Goal: Transaction & Acquisition: Obtain resource

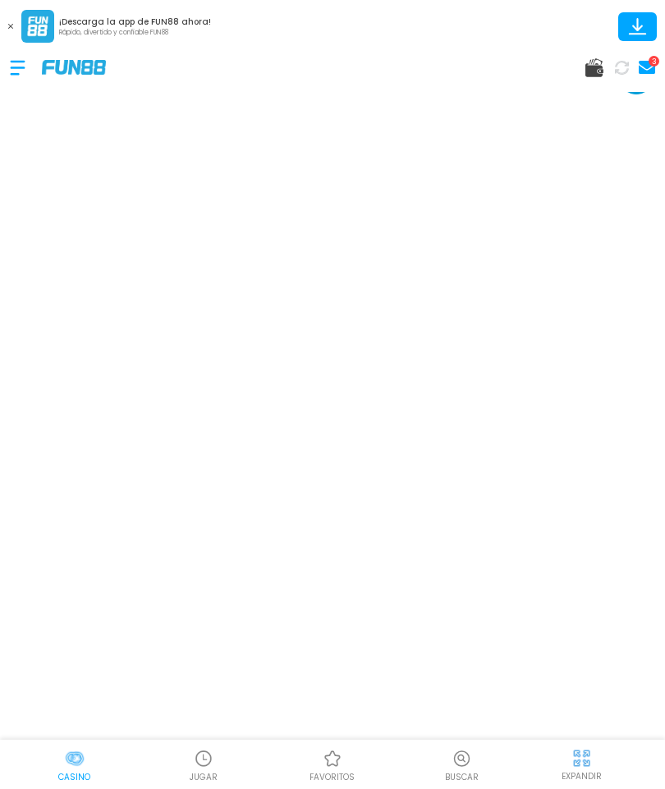
click at [19, 20] on button at bounding box center [10, 26] width 21 height 21
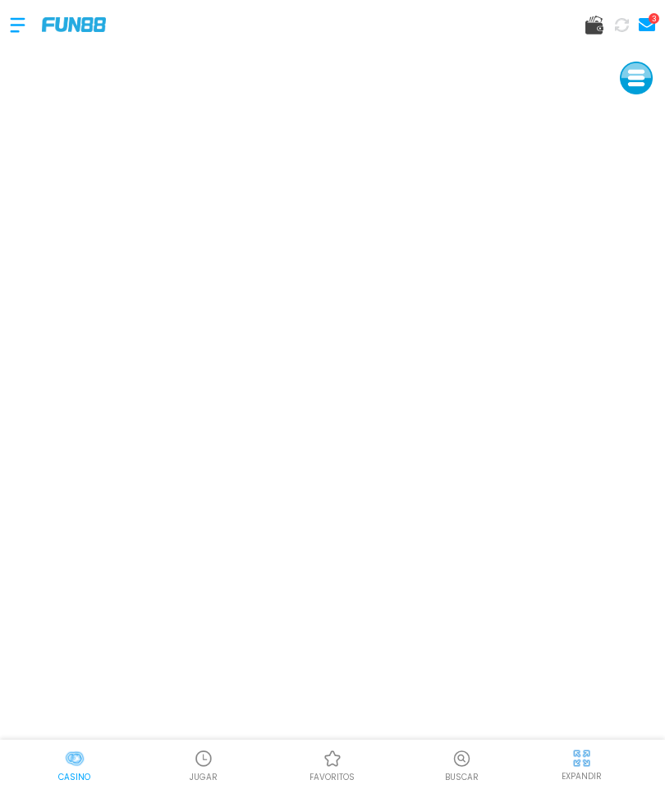
click at [25, 29] on div at bounding box center [26, 25] width 32 height 48
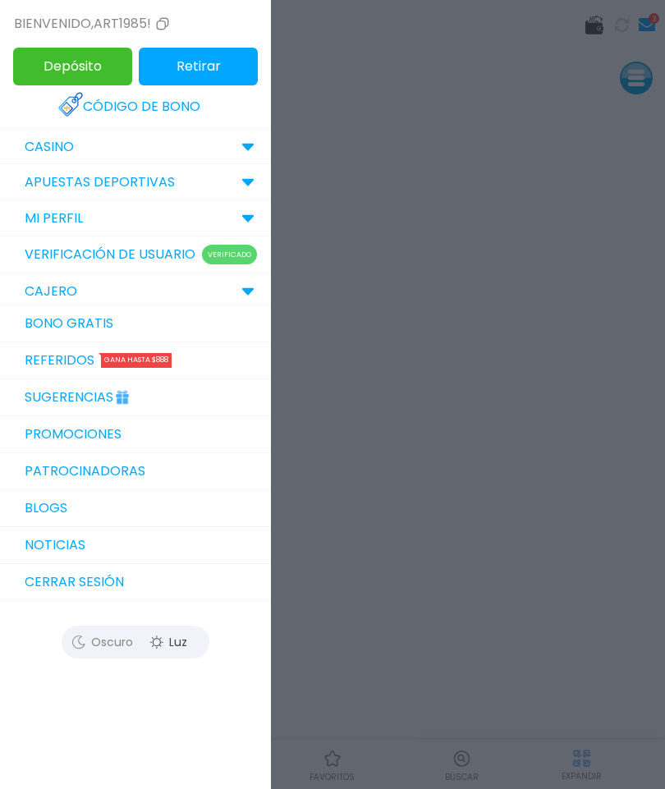
click at [132, 326] on link "Bono Gratis" at bounding box center [135, 324] width 271 height 37
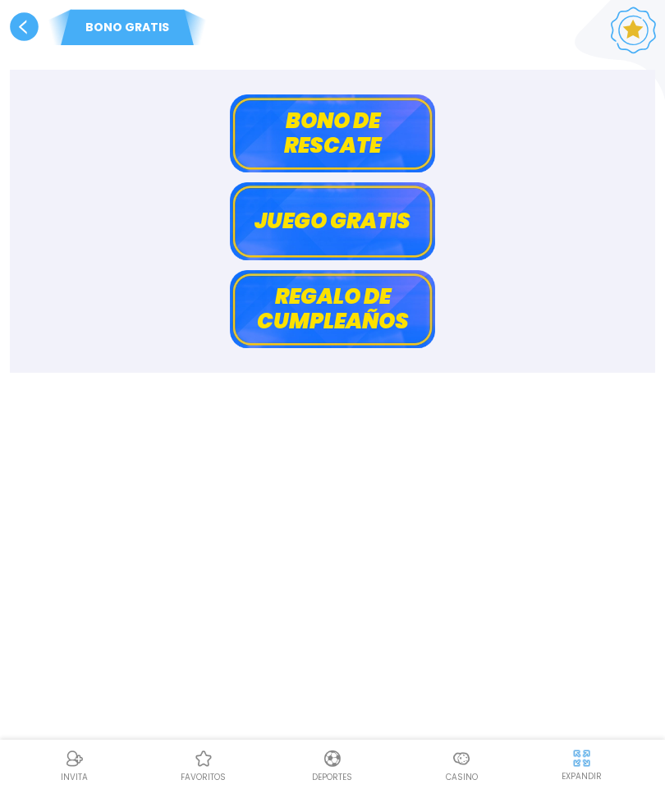
click at [367, 137] on button "Bono de rescate" at bounding box center [332, 133] width 205 height 78
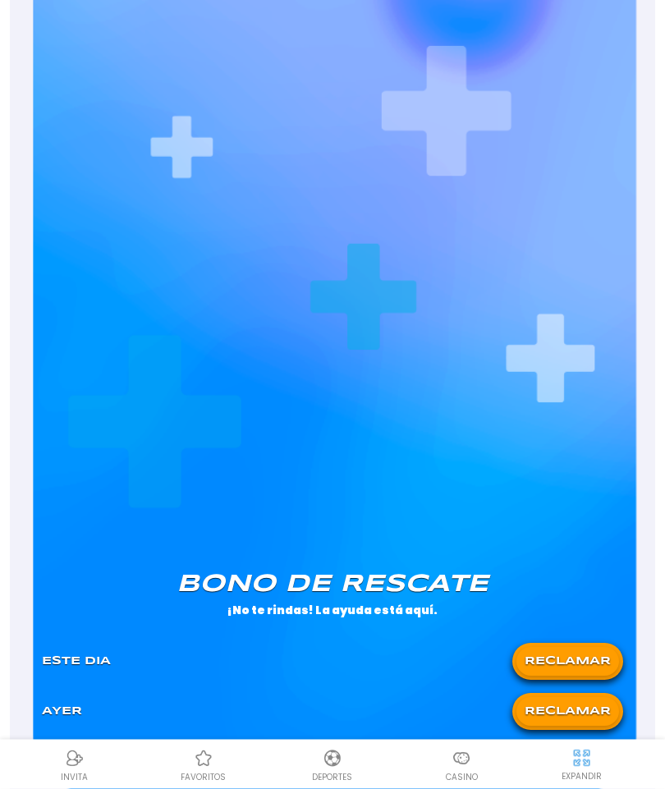
click at [566, 661] on button "RECLAMAR" at bounding box center [568, 662] width 103 height 29
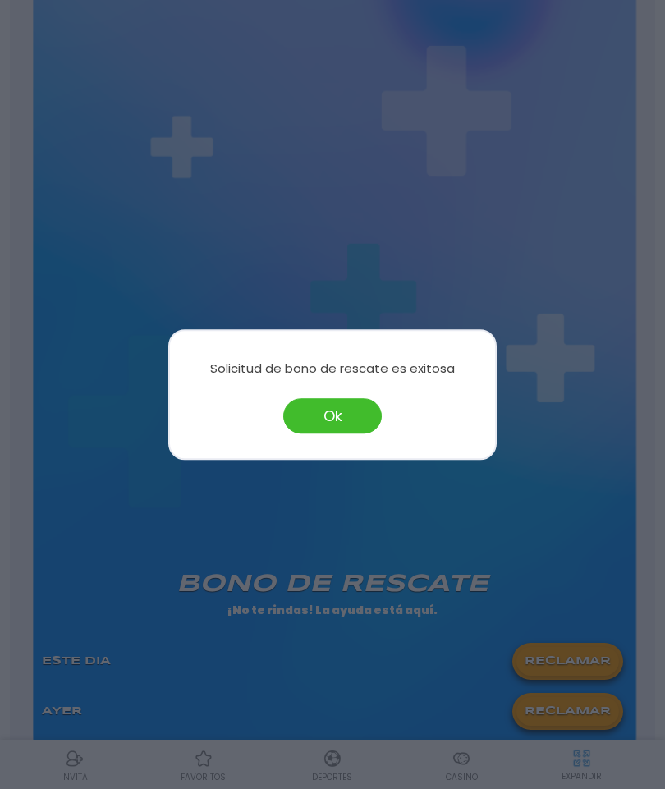
click at [348, 434] on button "Ok" at bounding box center [332, 415] width 99 height 35
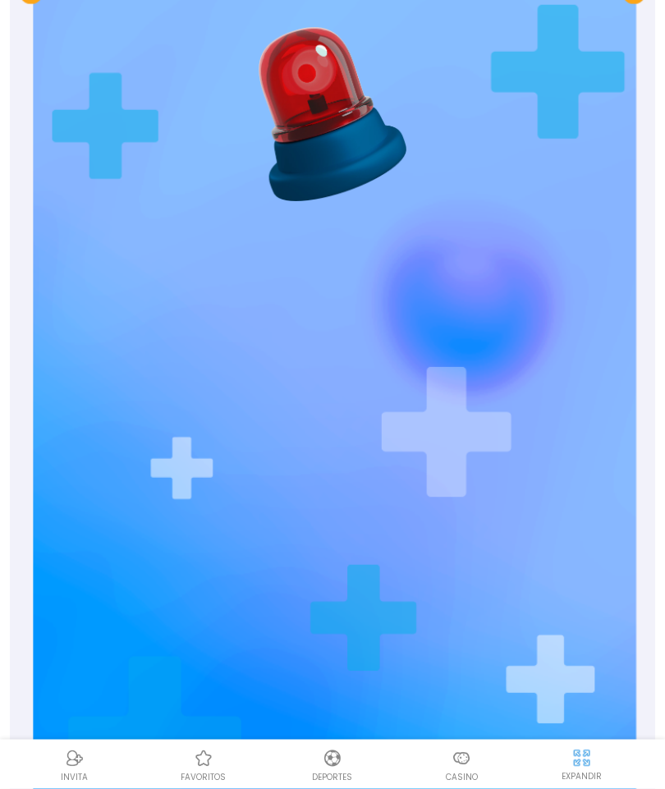
scroll to position [0, 0]
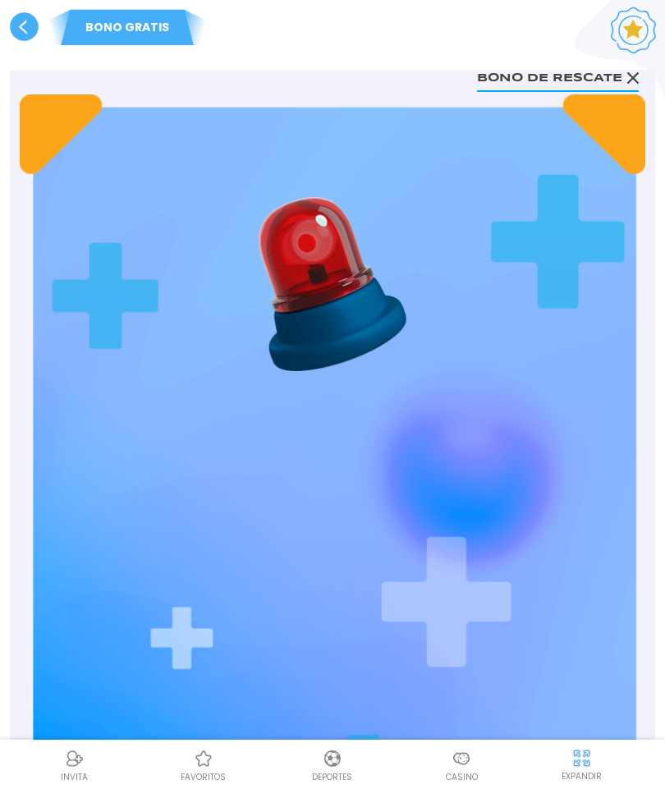
click at [34, 37] on use at bounding box center [24, 26] width 29 height 29
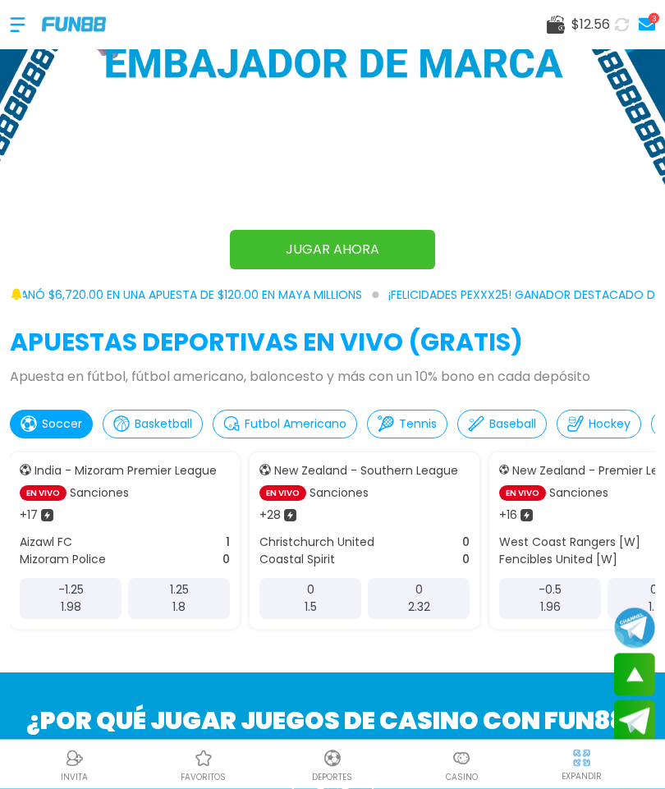
scroll to position [683, 0]
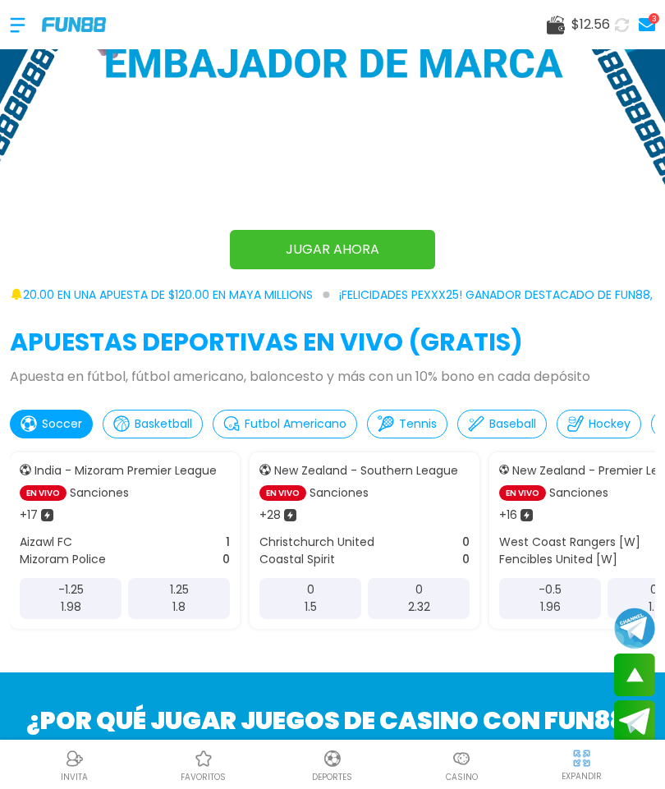
click at [30, 21] on div at bounding box center [26, 25] width 32 height 48
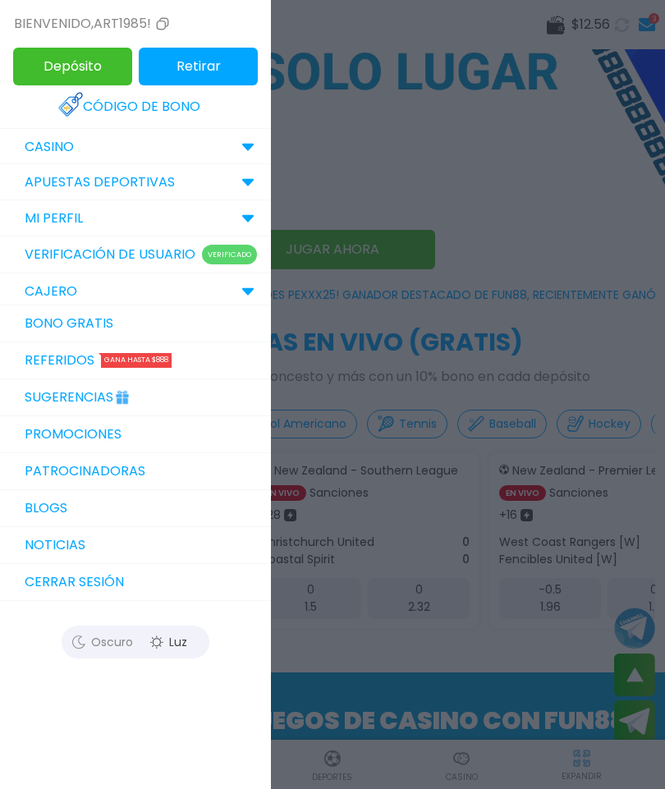
click at [40, 150] on p "CASINO" at bounding box center [49, 147] width 49 height 20
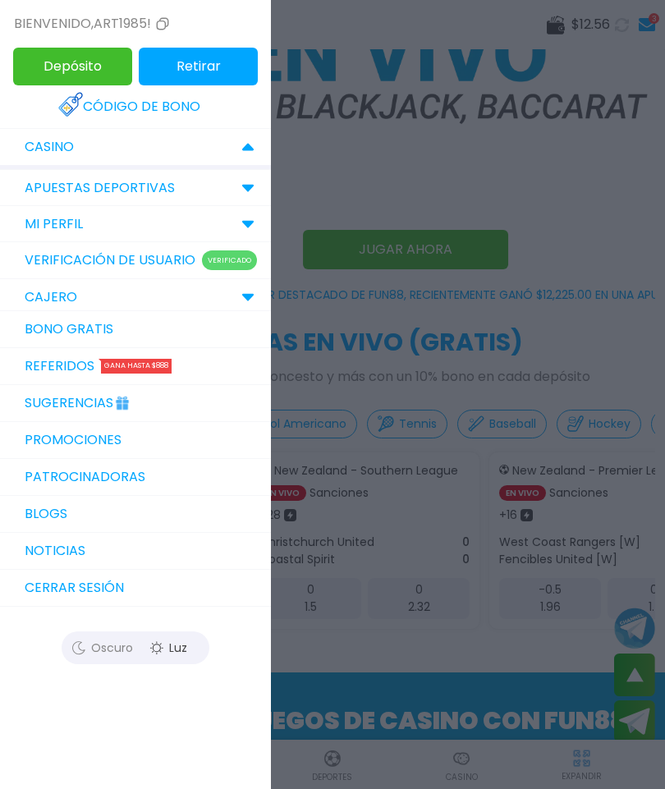
click at [29, 153] on p "CASINO" at bounding box center [49, 147] width 49 height 20
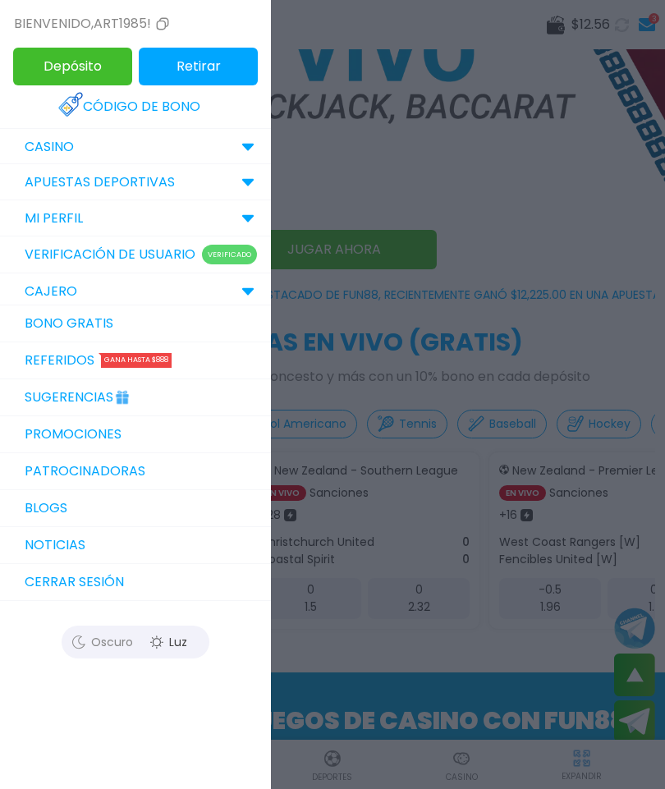
click at [44, 141] on p "CASINO" at bounding box center [49, 147] width 49 height 20
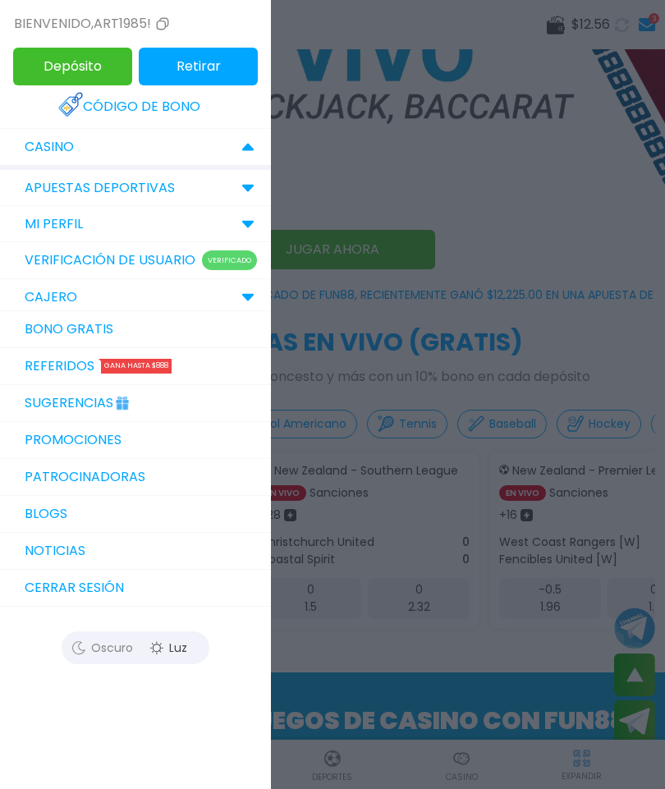
click at [505, 570] on div at bounding box center [332, 394] width 665 height 789
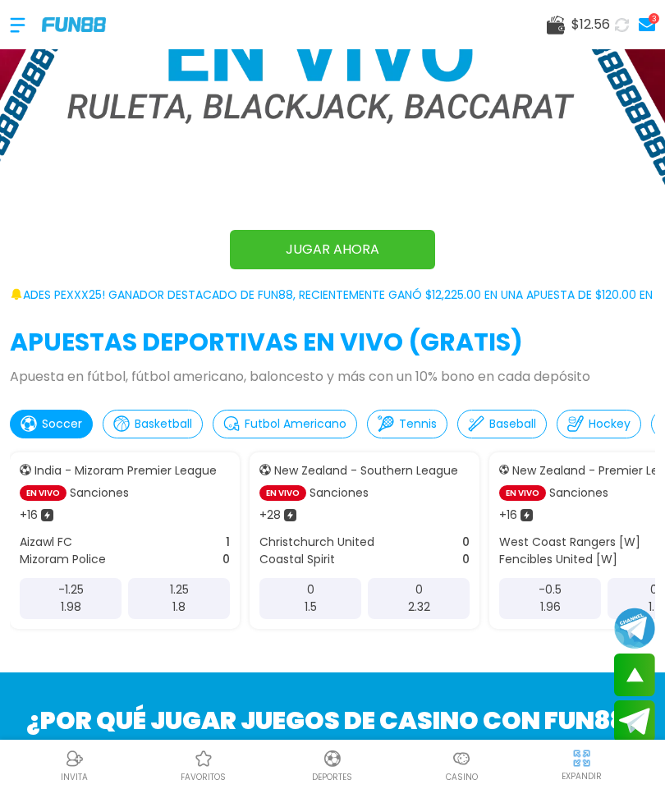
click at [466, 768] on img at bounding box center [462, 759] width 20 height 20
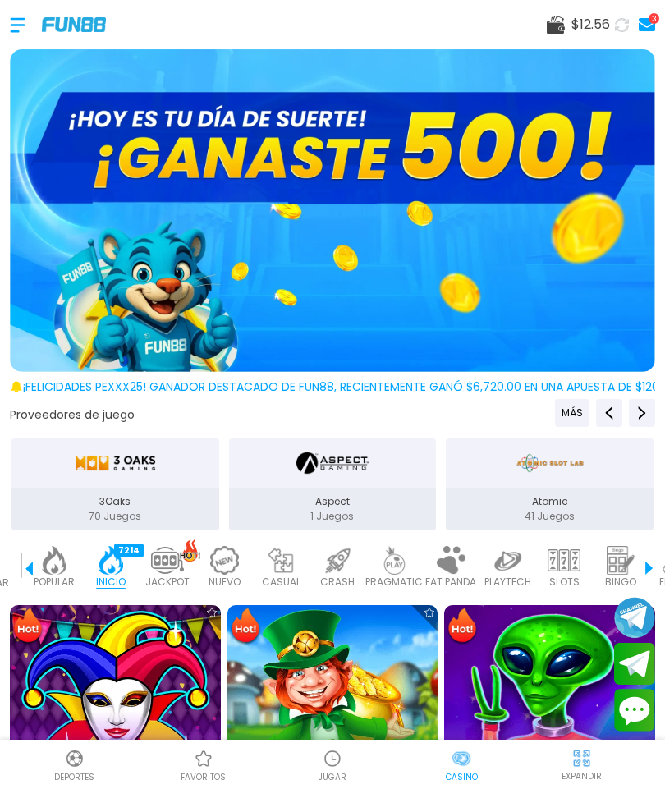
scroll to position [21, 0]
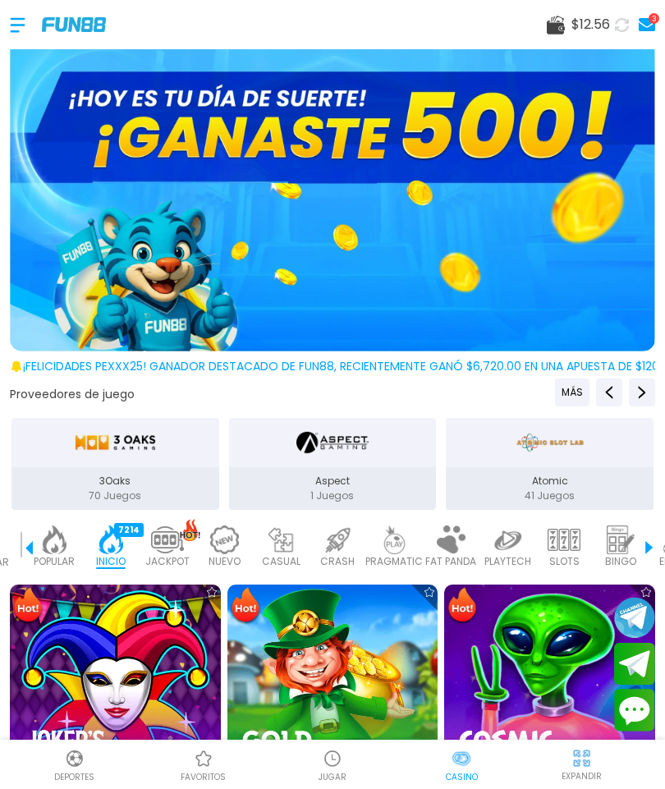
click at [662, 553] on img at bounding box center [677, 540] width 33 height 29
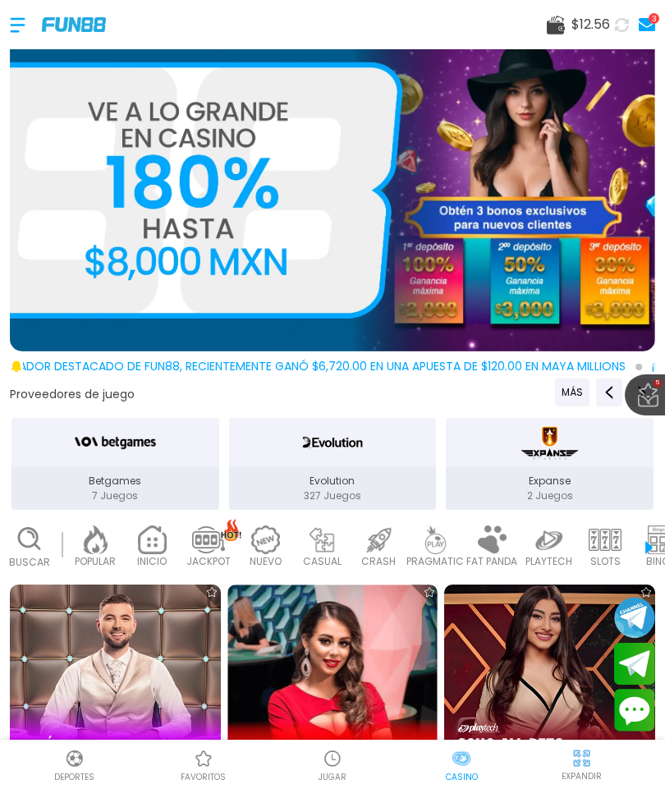
click at [154, 553] on img at bounding box center [152, 540] width 33 height 29
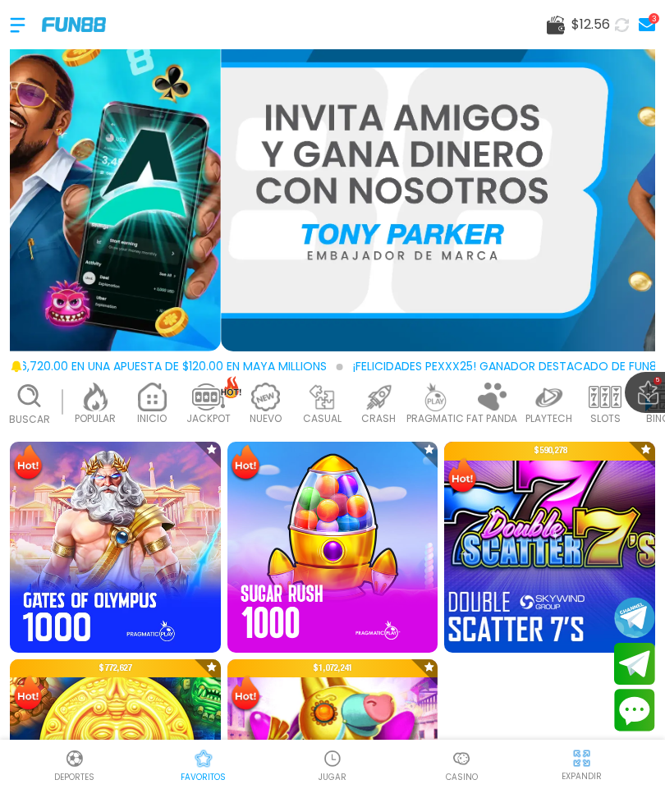
click at [545, 528] on img at bounding box center [550, 547] width 232 height 232
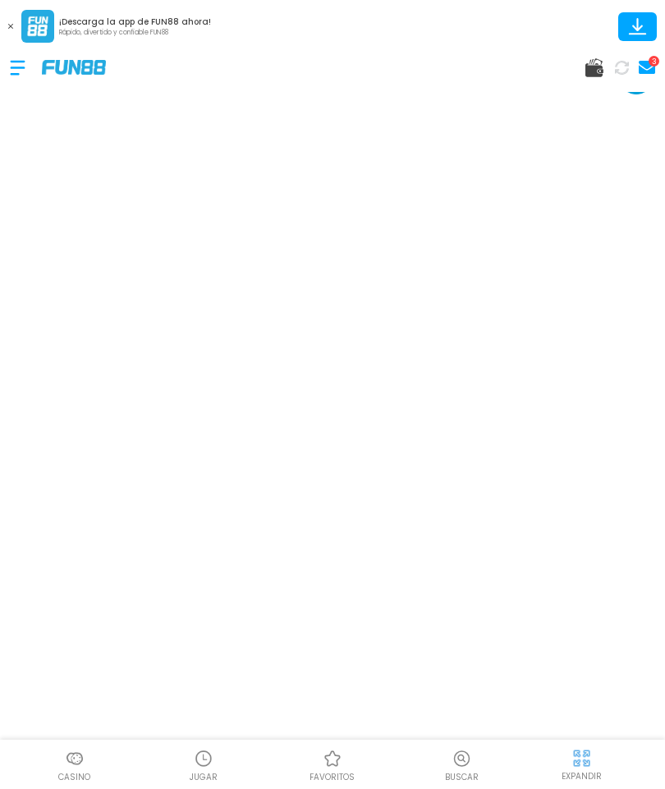
click at [11, 26] on use at bounding box center [10, 26] width 5 height 5
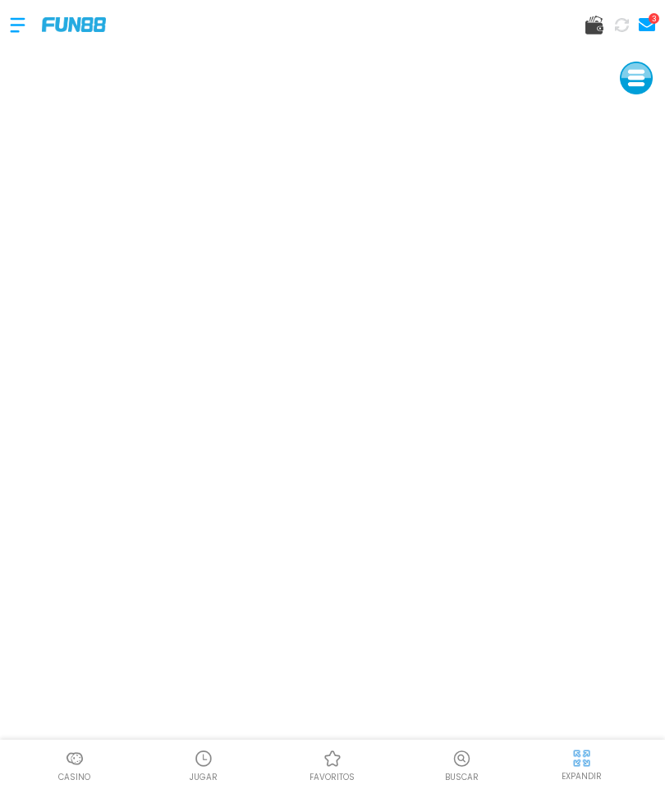
click at [7, 30] on div "3" at bounding box center [332, 24] width 665 height 49
click at [6, 25] on div "3" at bounding box center [332, 24] width 665 height 49
click at [30, 37] on div at bounding box center [26, 25] width 32 height 48
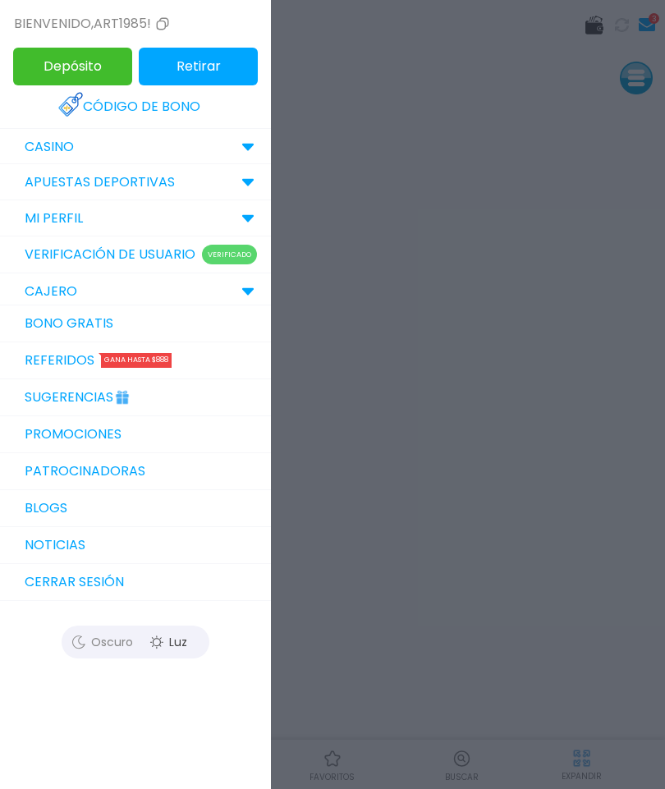
click at [74, 334] on link "Bono Gratis" at bounding box center [135, 324] width 271 height 37
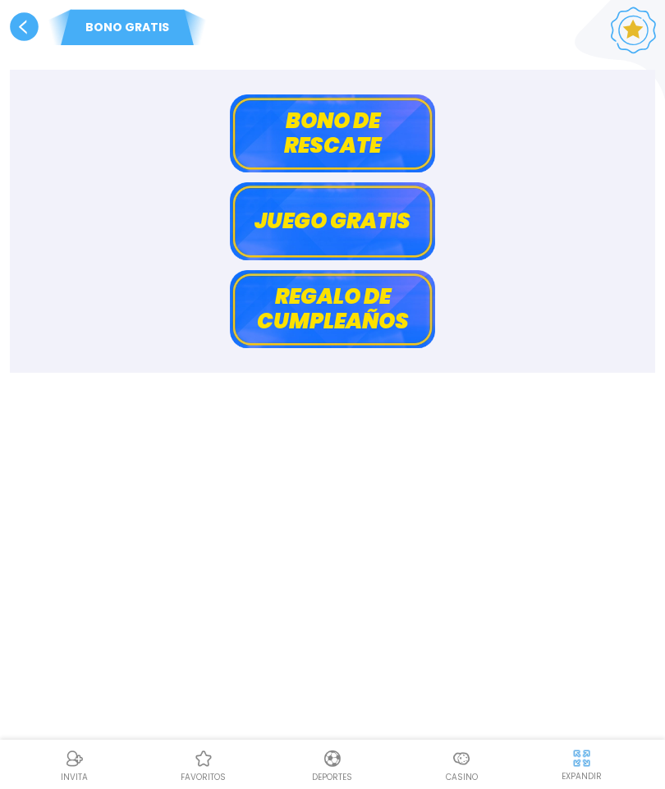
click at [302, 130] on button "Bono de rescate" at bounding box center [332, 133] width 205 height 78
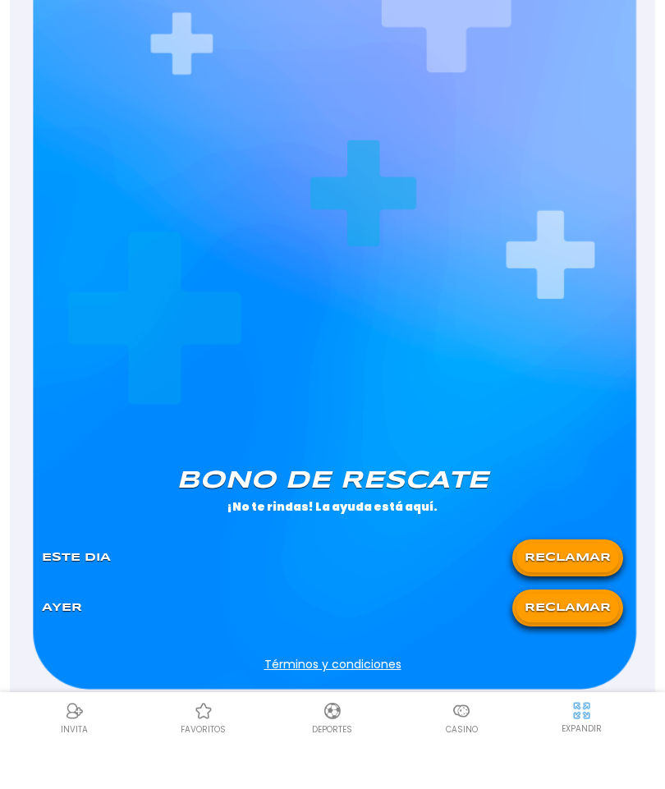
scroll to position [610, 0]
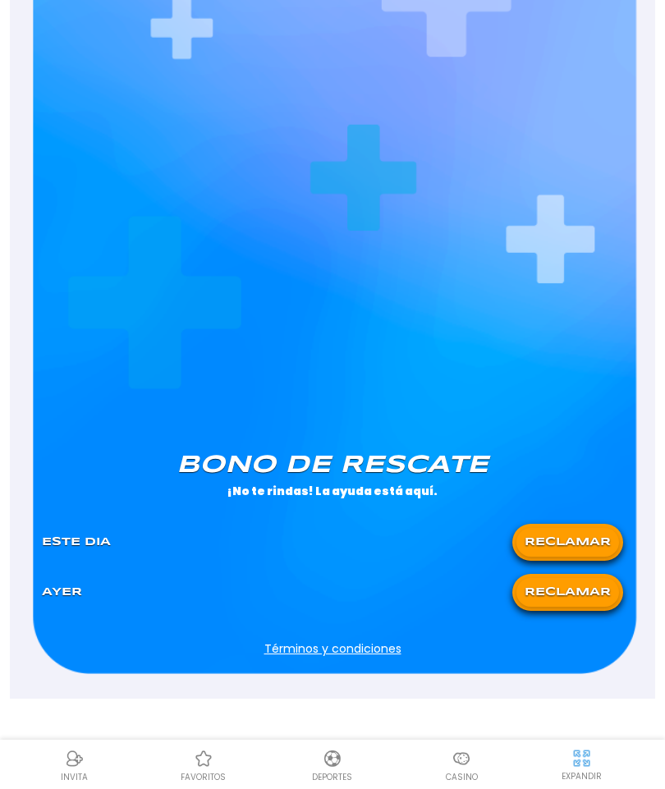
click at [573, 548] on button "RECLAMAR" at bounding box center [568, 542] width 103 height 29
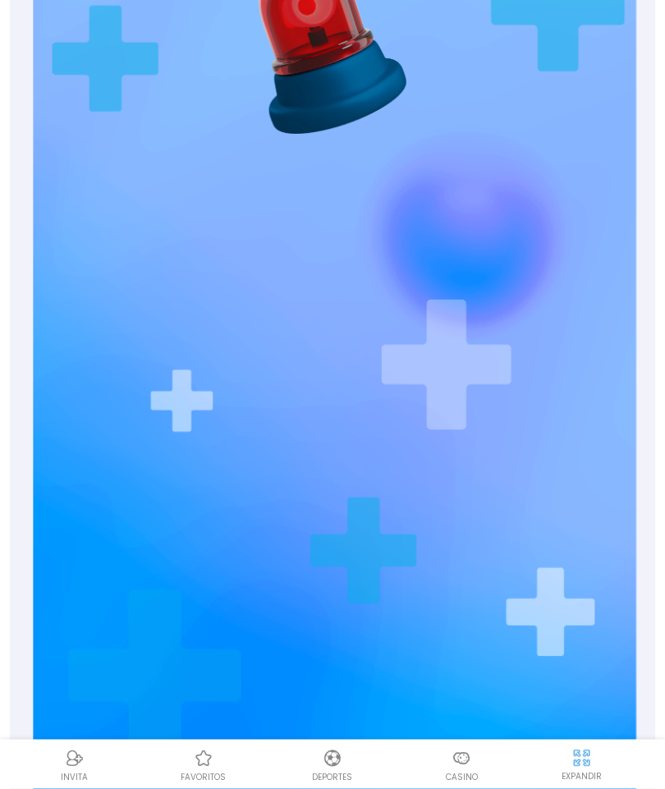
scroll to position [0, 0]
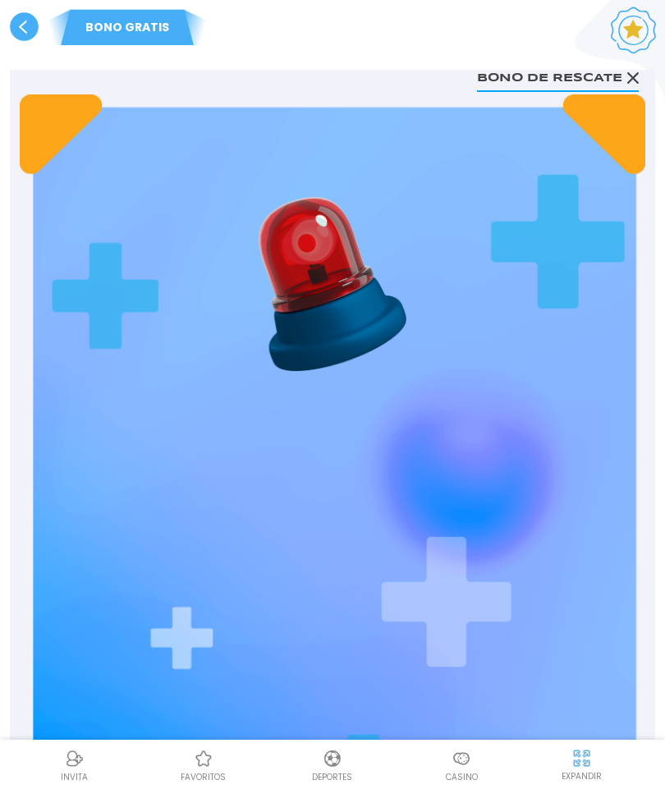
click at [11, 30] on use at bounding box center [24, 26] width 29 height 29
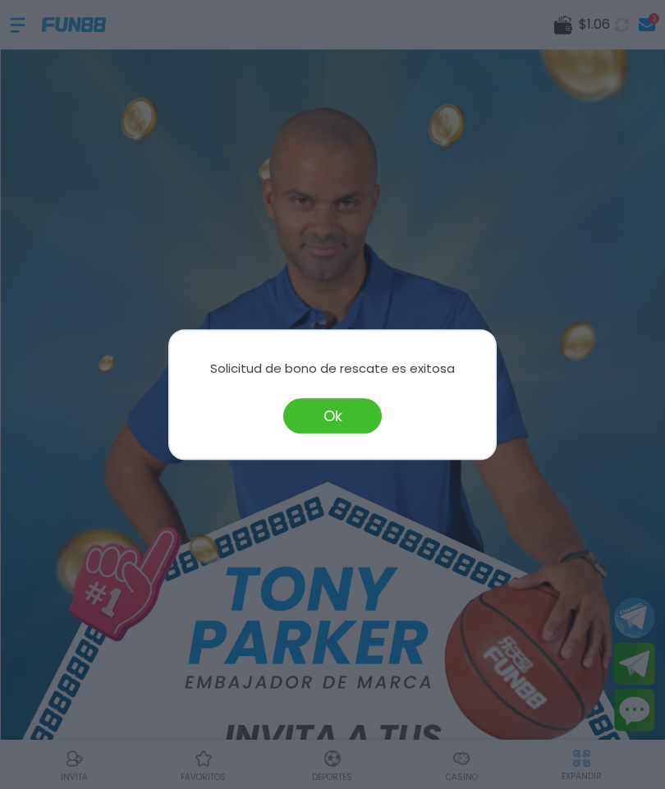
click at [333, 433] on button "Ok" at bounding box center [332, 415] width 99 height 35
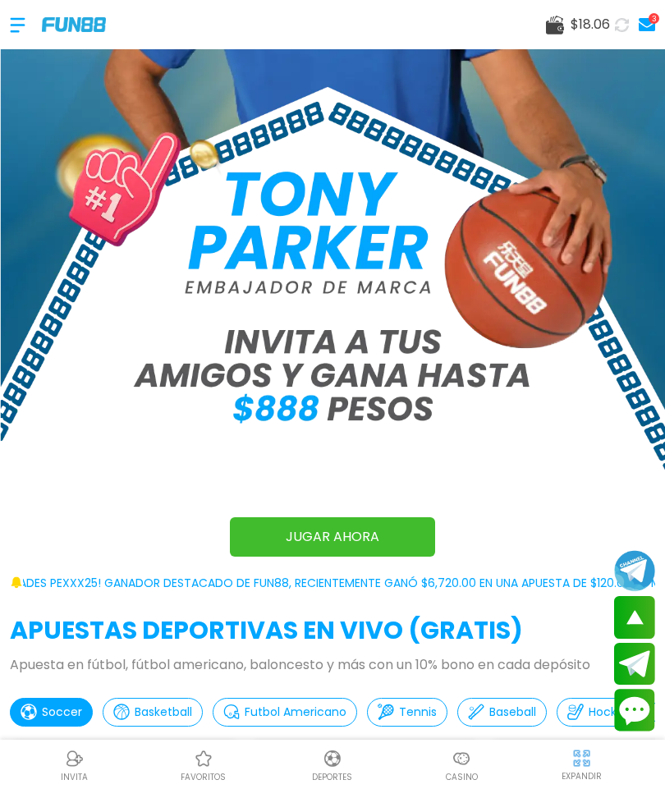
click at [468, 760] on img at bounding box center [462, 759] width 20 height 20
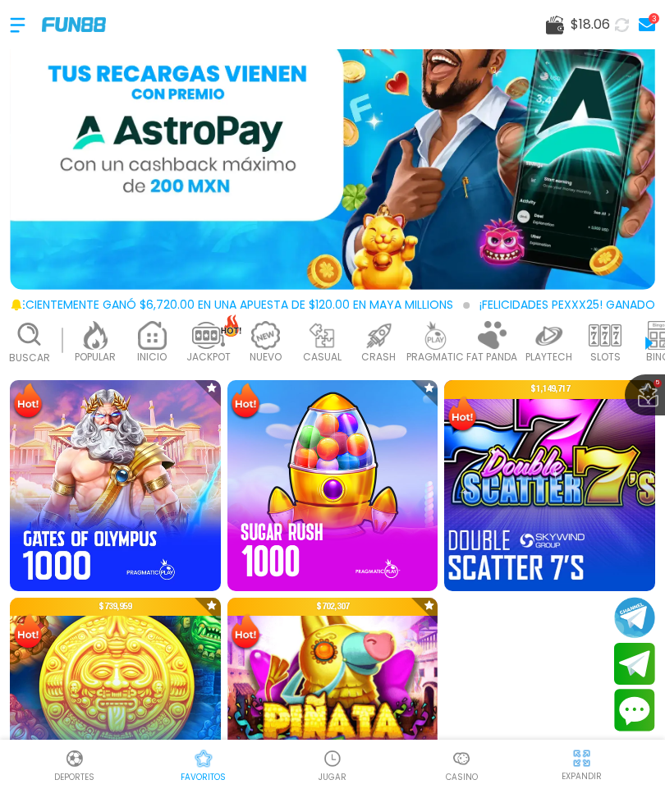
click at [563, 474] on img at bounding box center [550, 486] width 232 height 232
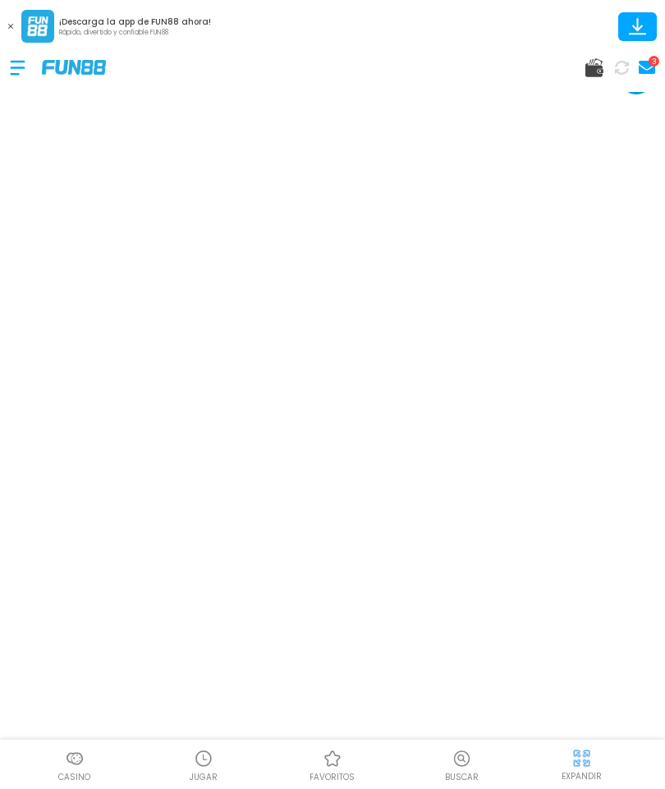
click at [6, 17] on button at bounding box center [10, 26] width 21 height 21
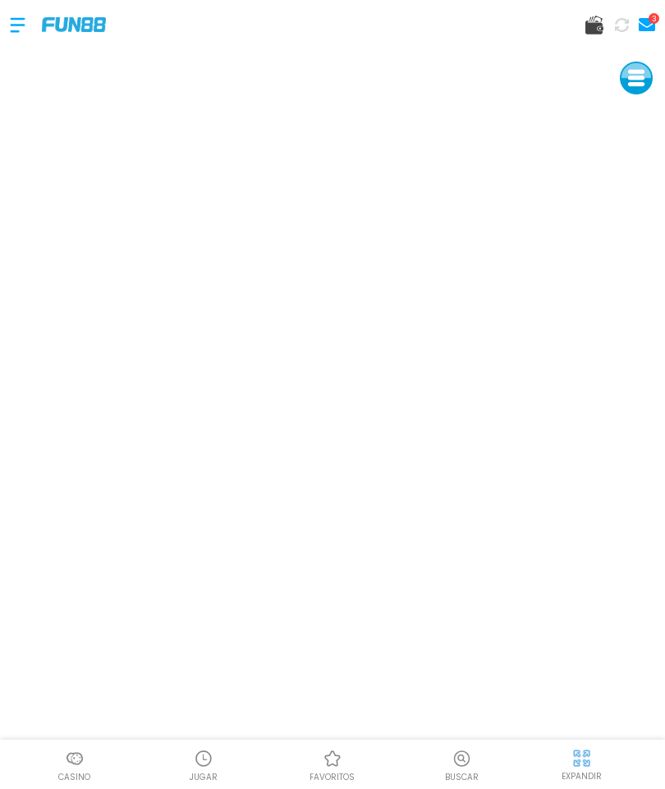
click at [12, 17] on div at bounding box center [26, 25] width 32 height 48
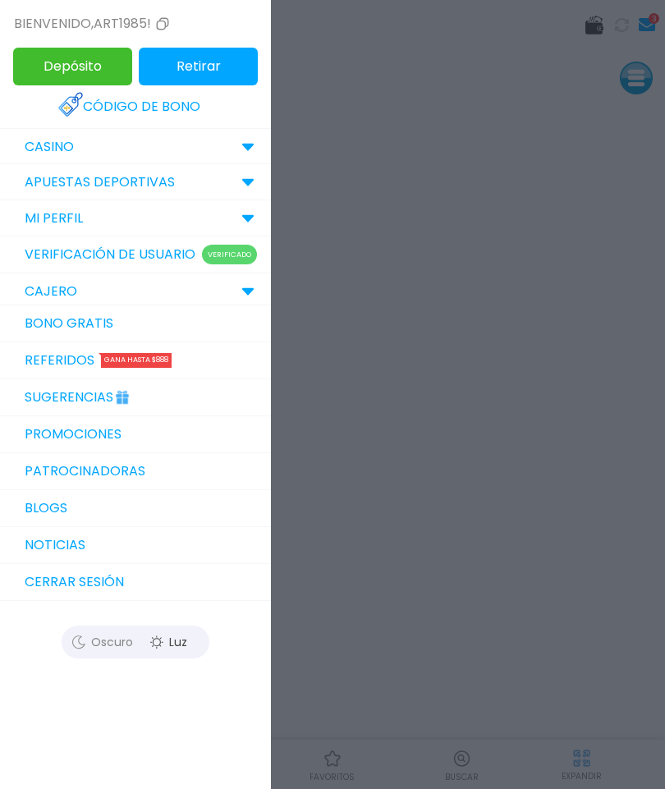
click at [349, 615] on div at bounding box center [332, 394] width 665 height 789
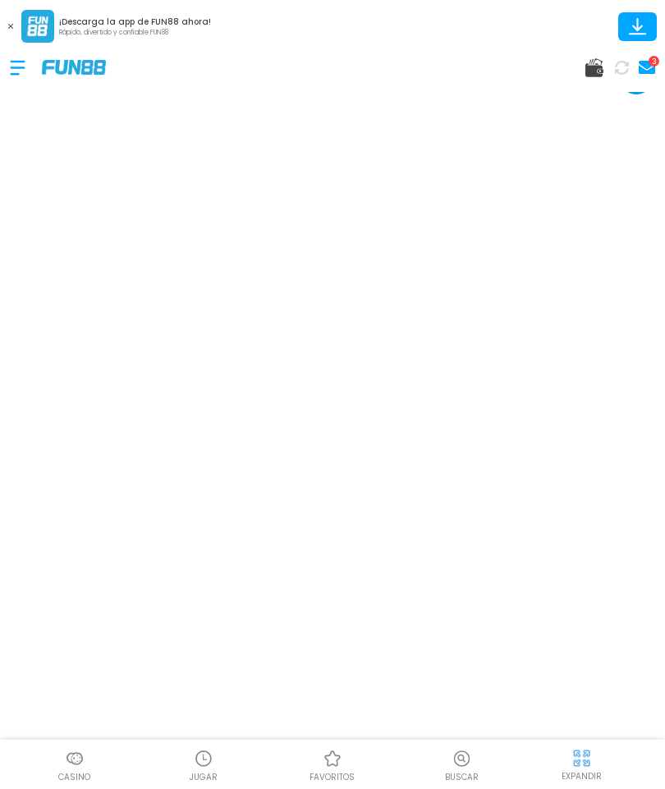
click at [5, 36] on button at bounding box center [10, 26] width 21 height 21
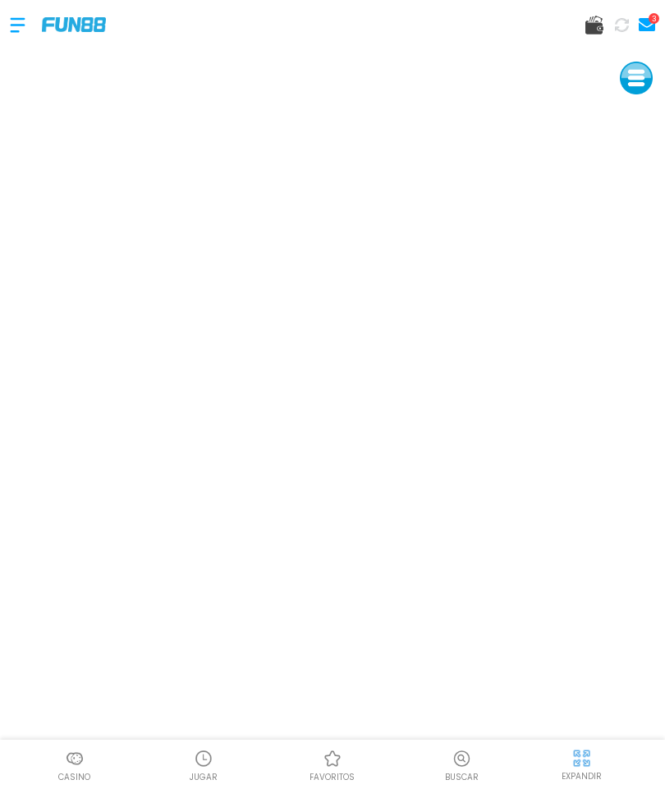
click at [21, 34] on div at bounding box center [26, 25] width 32 height 48
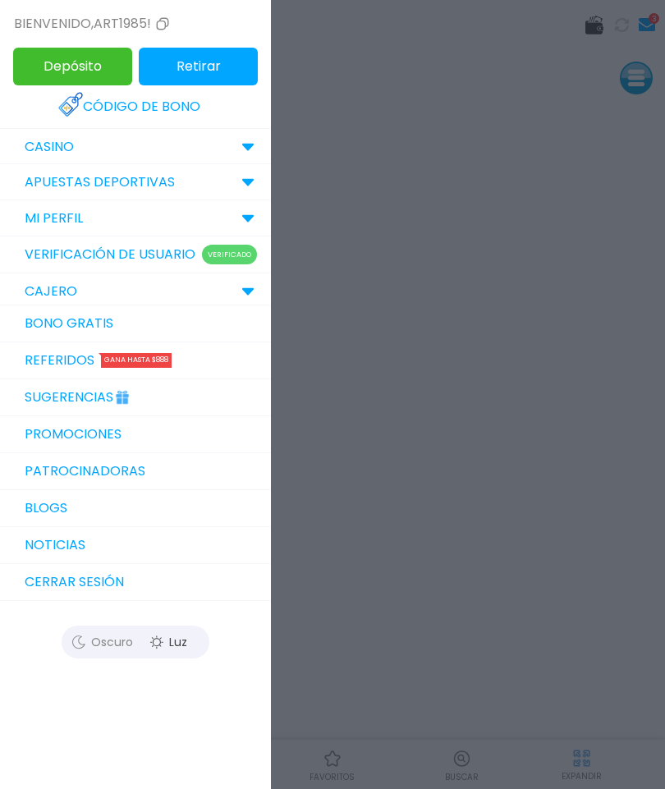
click at [51, 325] on link "Bono Gratis" at bounding box center [135, 324] width 271 height 37
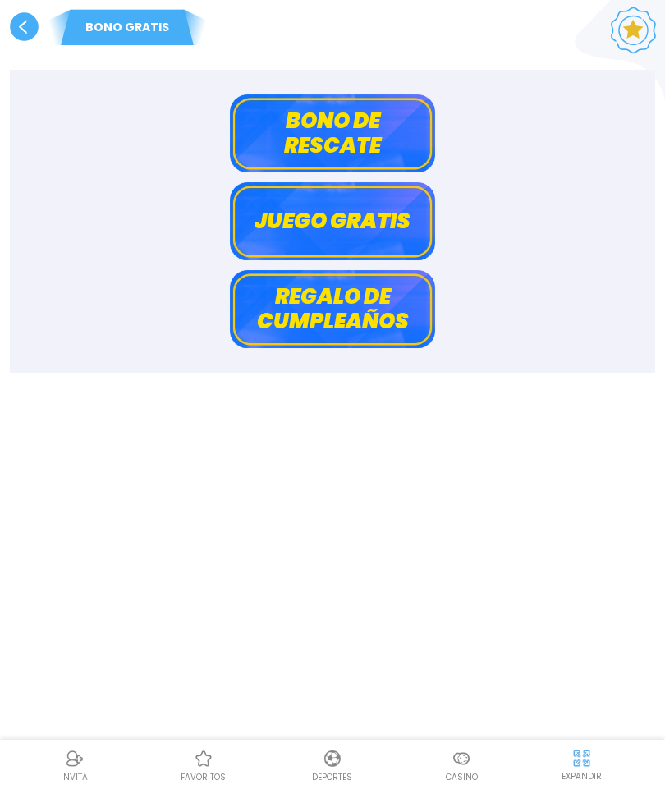
click at [297, 143] on button "Bono de rescate" at bounding box center [332, 133] width 205 height 78
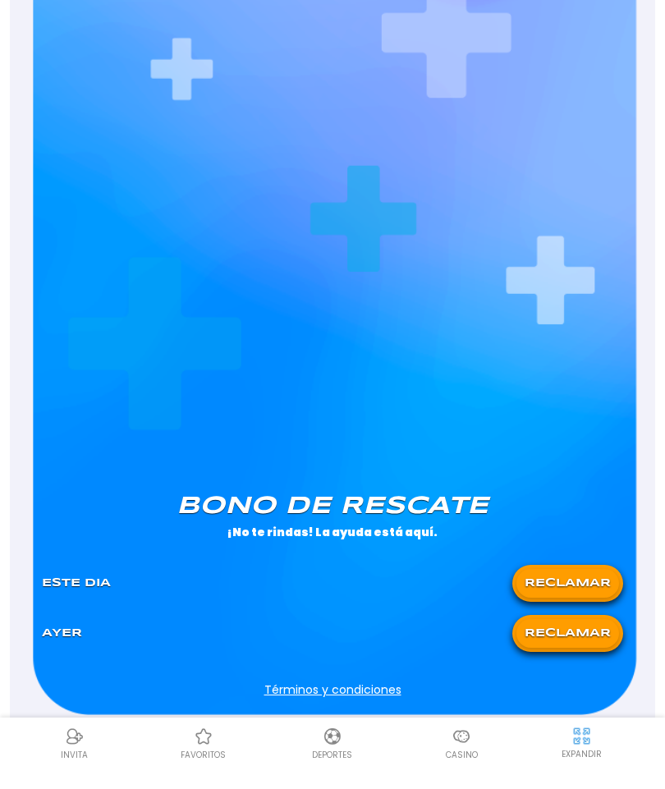
scroll to position [610, 0]
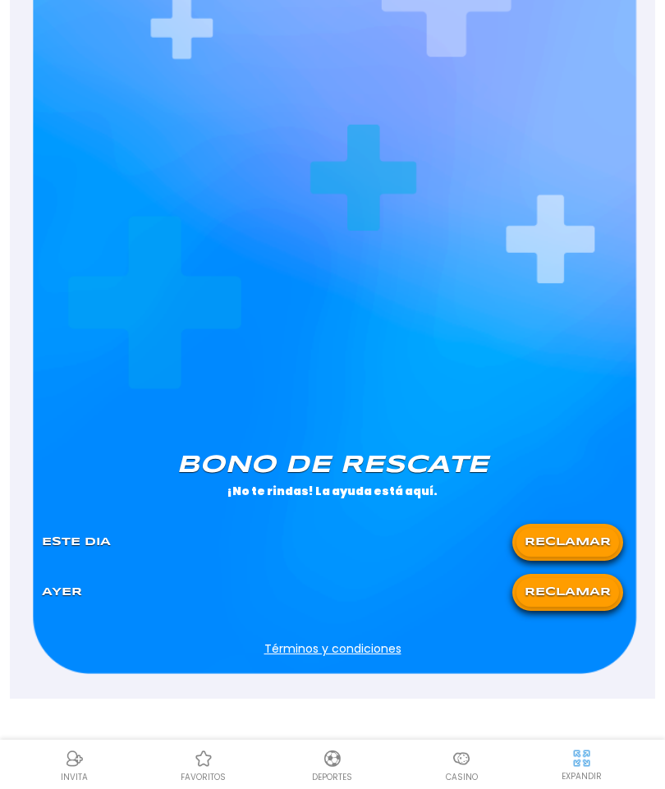
click at [577, 546] on button "RECLAMAR" at bounding box center [568, 542] width 103 height 29
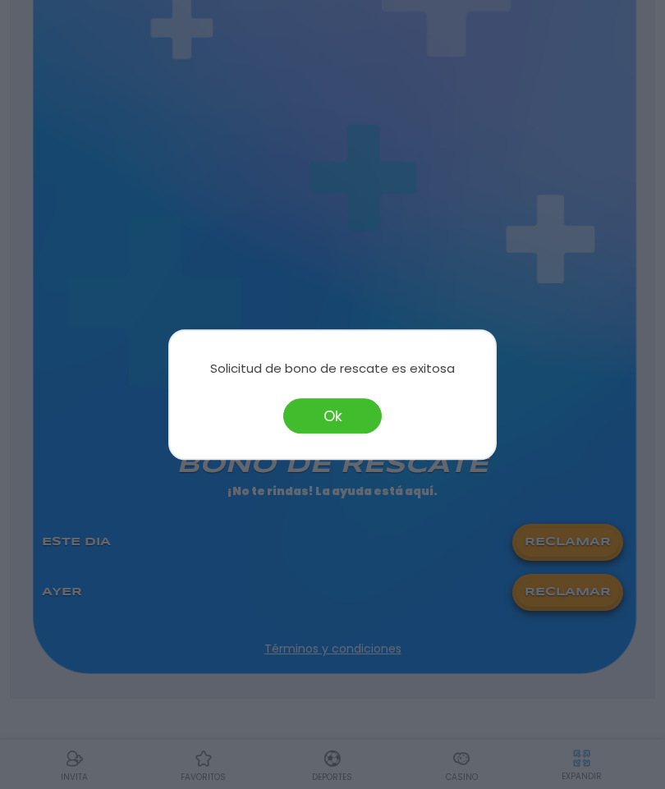
click at [319, 411] on button "Ok" at bounding box center [332, 415] width 99 height 35
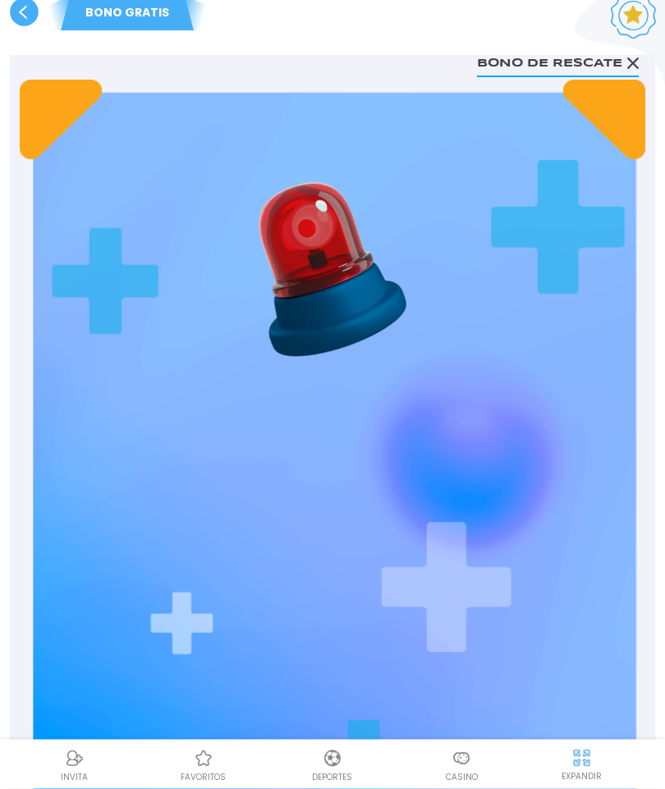
scroll to position [0, 0]
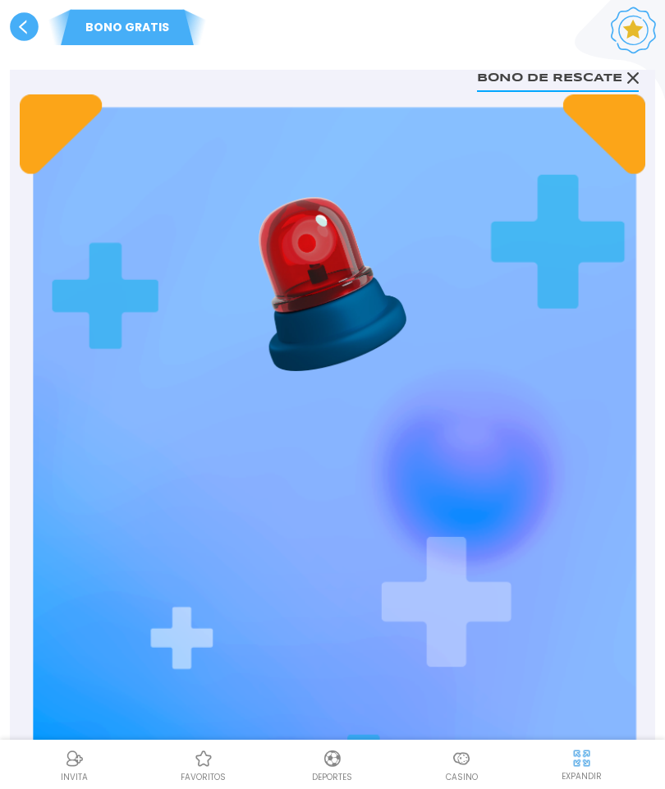
click at [11, 32] on icon at bounding box center [24, 26] width 29 height 29
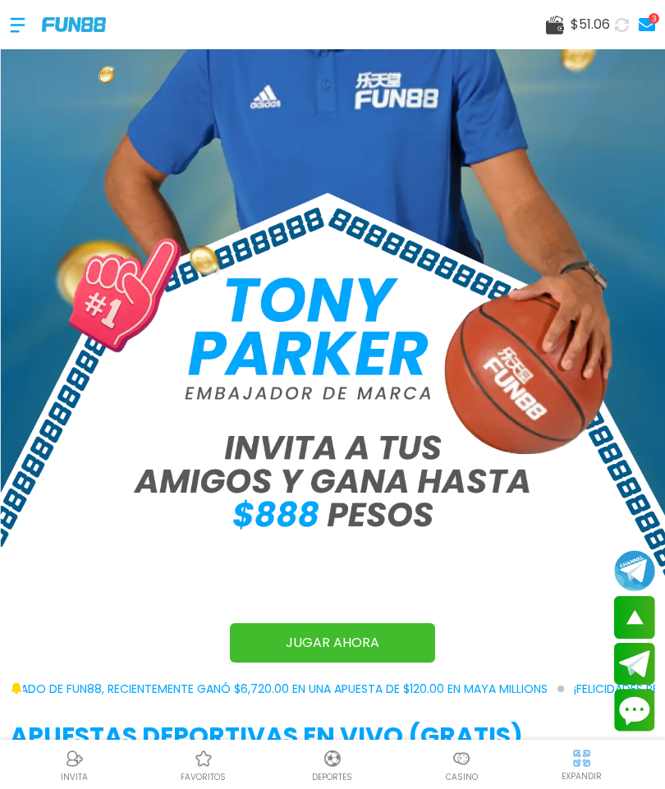
click at [457, 766] on img at bounding box center [462, 759] width 20 height 20
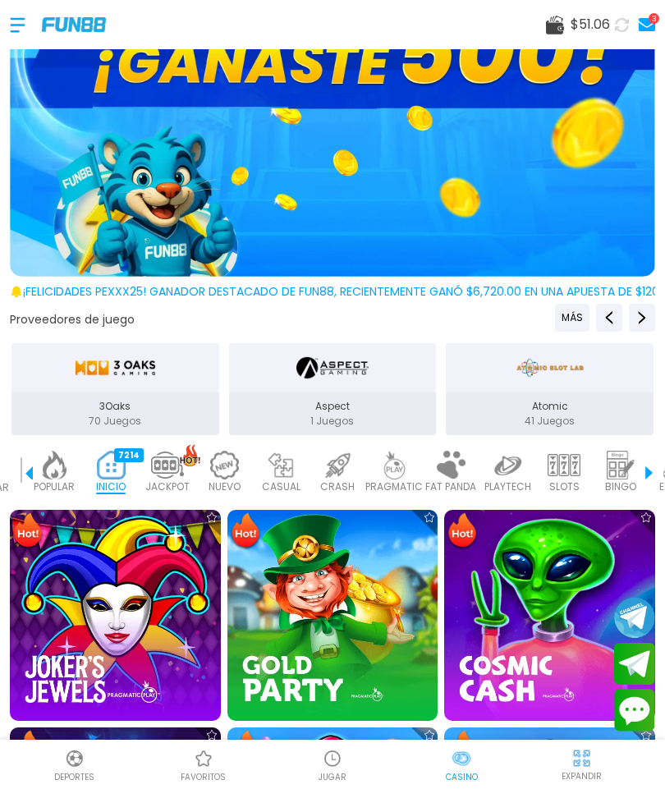
scroll to position [214, 0]
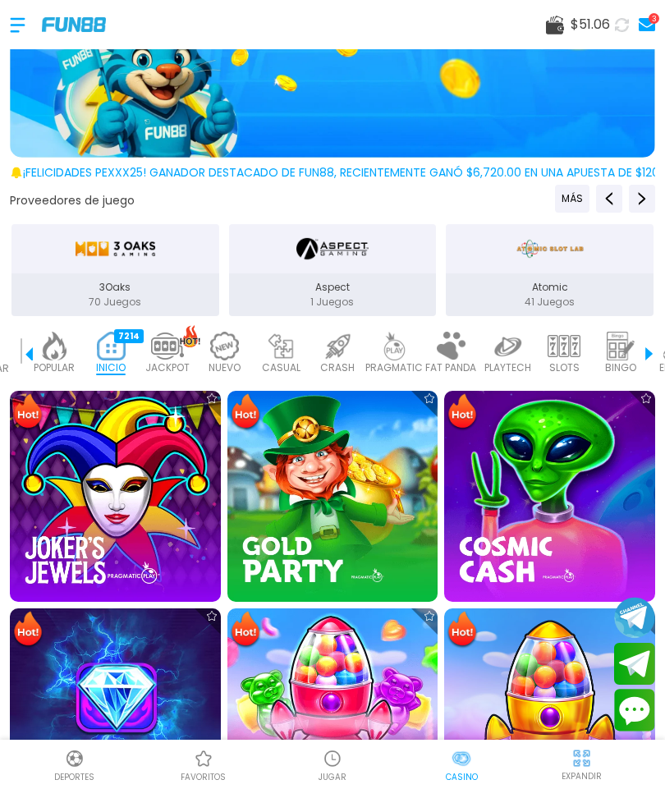
click at [50, 353] on img at bounding box center [54, 346] width 33 height 29
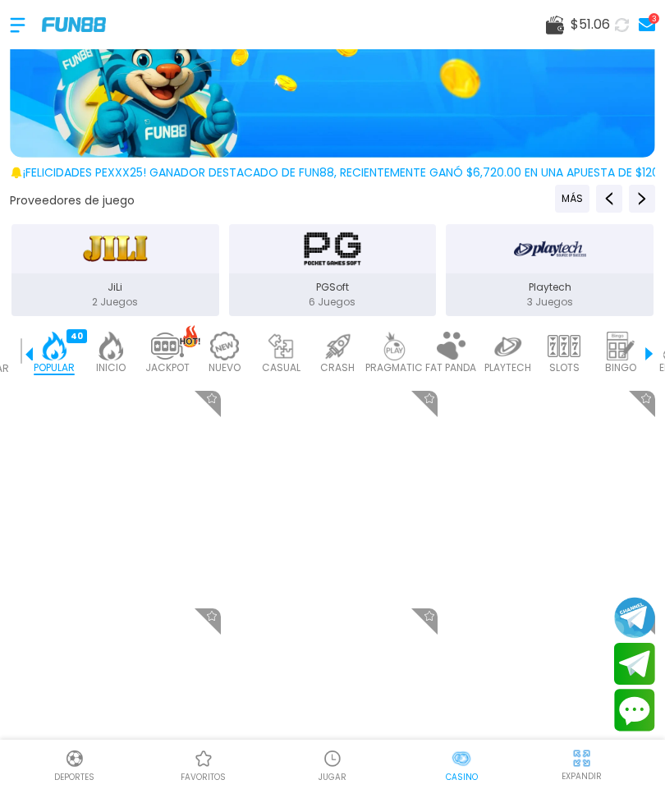
click at [49, 352] on img at bounding box center [54, 346] width 33 height 29
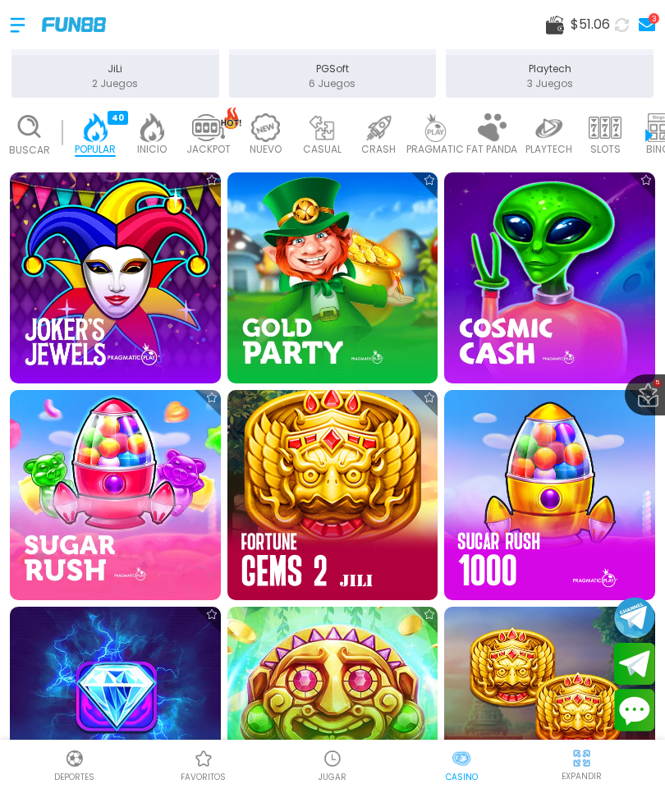
scroll to position [509, 0]
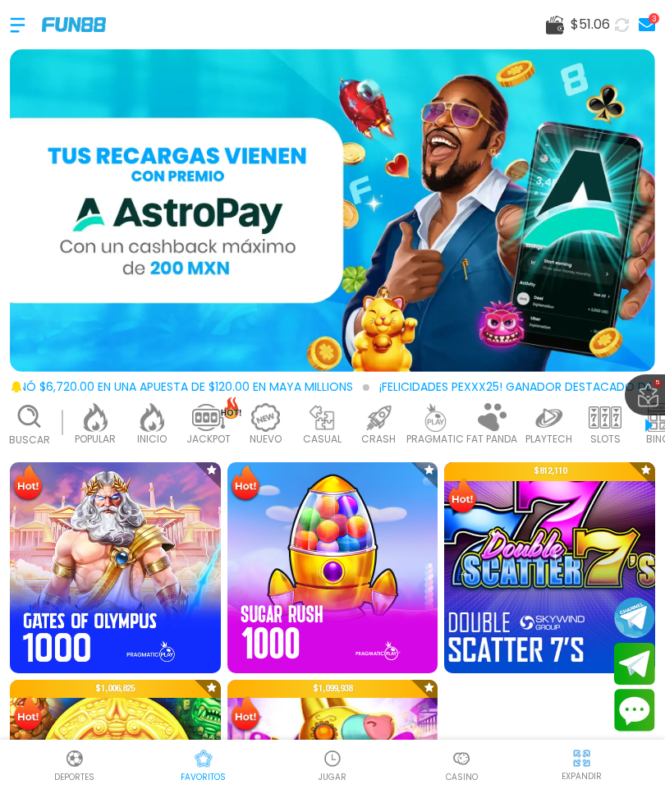
click at [538, 522] on img at bounding box center [550, 568] width 232 height 232
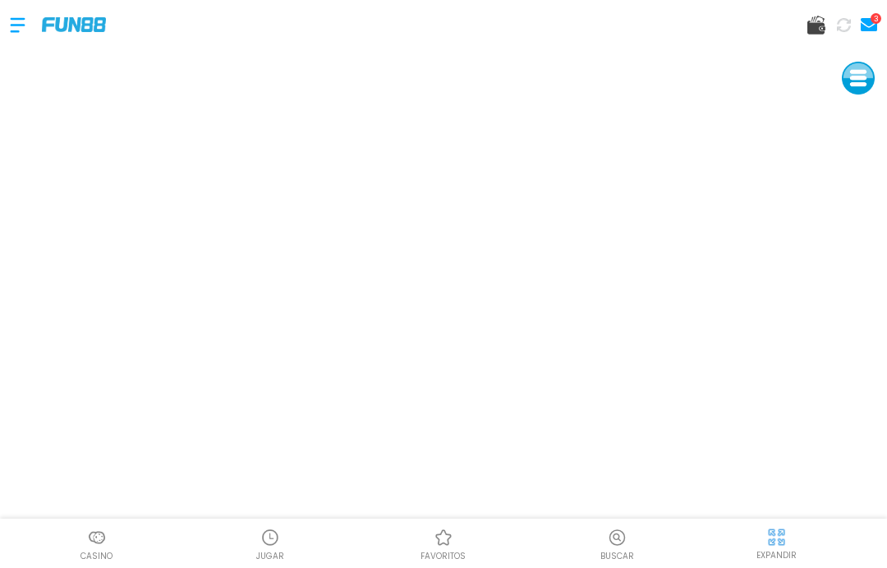
scroll to position [58, 0]
